Goal: Check status

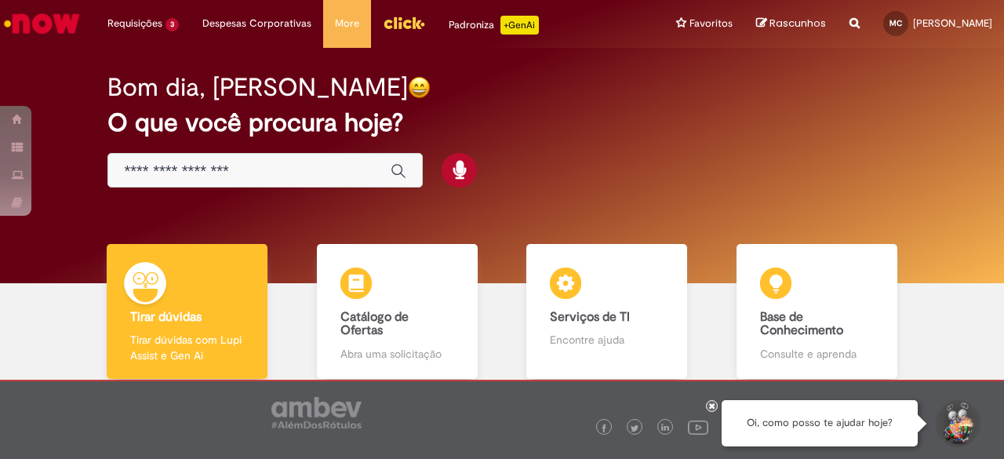
click at [299, 170] on input "Basta digitar aqui" at bounding box center [249, 171] width 251 height 18
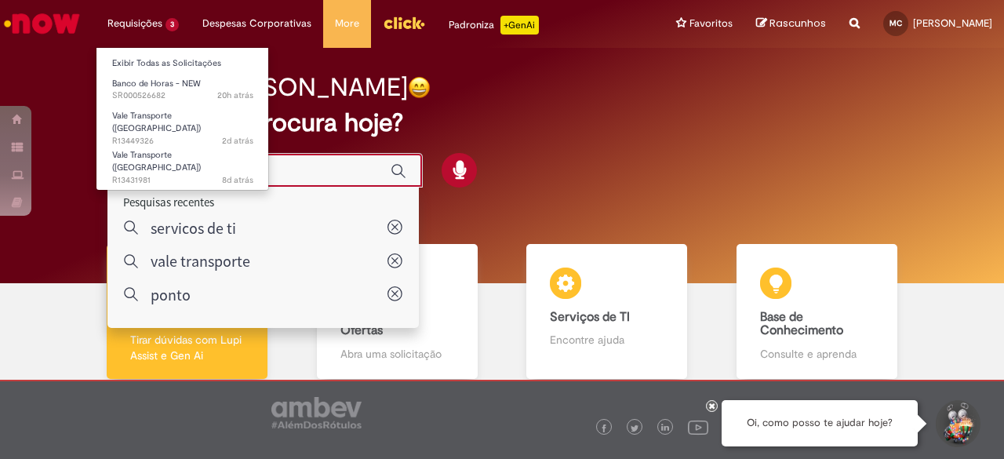
click at [152, 27] on li "Requisições 3 Exibir Todas as Solicitações Banco de Horas - NEW 20h atrás 20 ho…" at bounding box center [143, 23] width 95 height 47
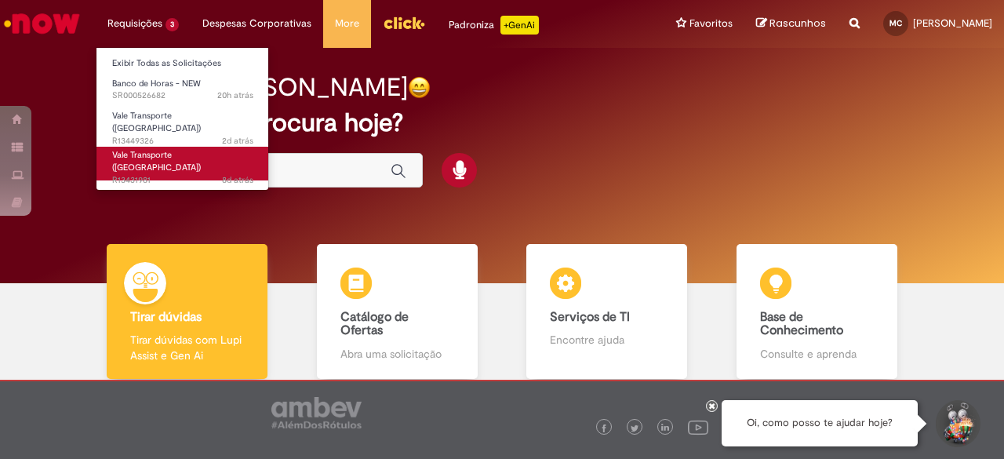
click at [171, 149] on span "Vale Transporte ([GEOGRAPHIC_DATA])" at bounding box center [156, 161] width 89 height 24
click at [151, 152] on span "Vale Transporte ([GEOGRAPHIC_DATA])" at bounding box center [156, 161] width 89 height 24
click at [154, 151] on span "Vale Transporte ([GEOGRAPHIC_DATA])" at bounding box center [156, 161] width 89 height 24
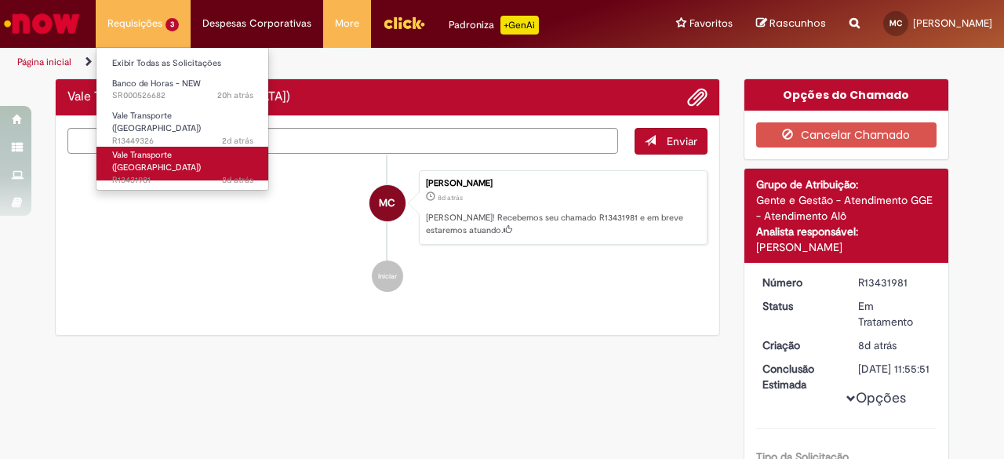
click at [154, 151] on span "Vale Transporte ([GEOGRAPHIC_DATA])" at bounding box center [156, 161] width 89 height 24
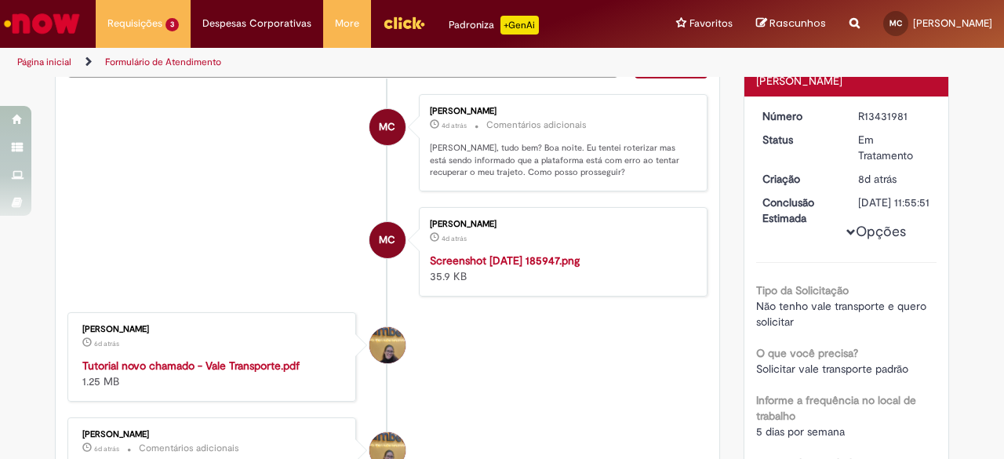
scroll to position [89, 0]
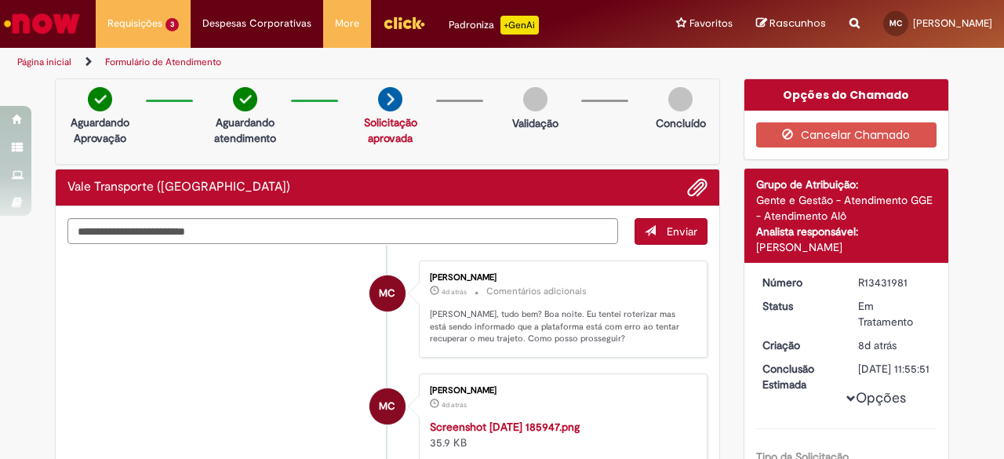
drag, startPoint x: 852, startPoint y: 295, endPoint x: 902, endPoint y: 294, distance: 50.2
click at [902, 290] on div "R13431981" at bounding box center [894, 283] width 73 height 16
copy div "R13431981"
click at [29, 34] on img "Ir para a Homepage" at bounding box center [42, 23] width 81 height 31
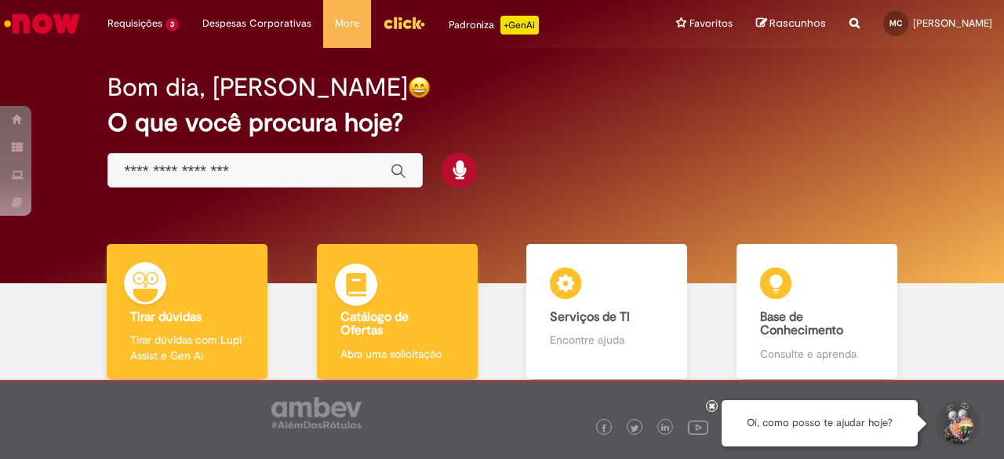
scroll to position [78, 0]
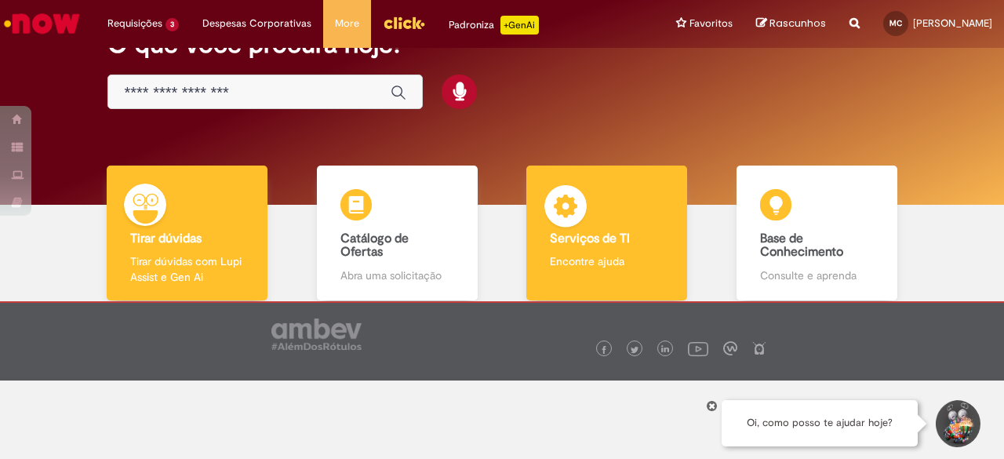
click at [596, 246] on b "Serviços de TI" at bounding box center [590, 239] width 80 height 16
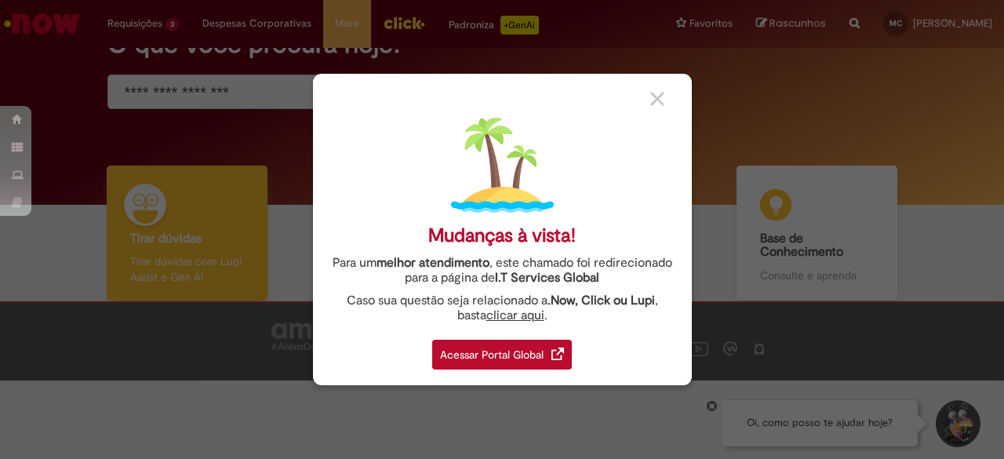
click at [515, 358] on div "Acessar Portal Global" at bounding box center [502, 355] width 140 height 30
